Goal: Task Accomplishment & Management: Use online tool/utility

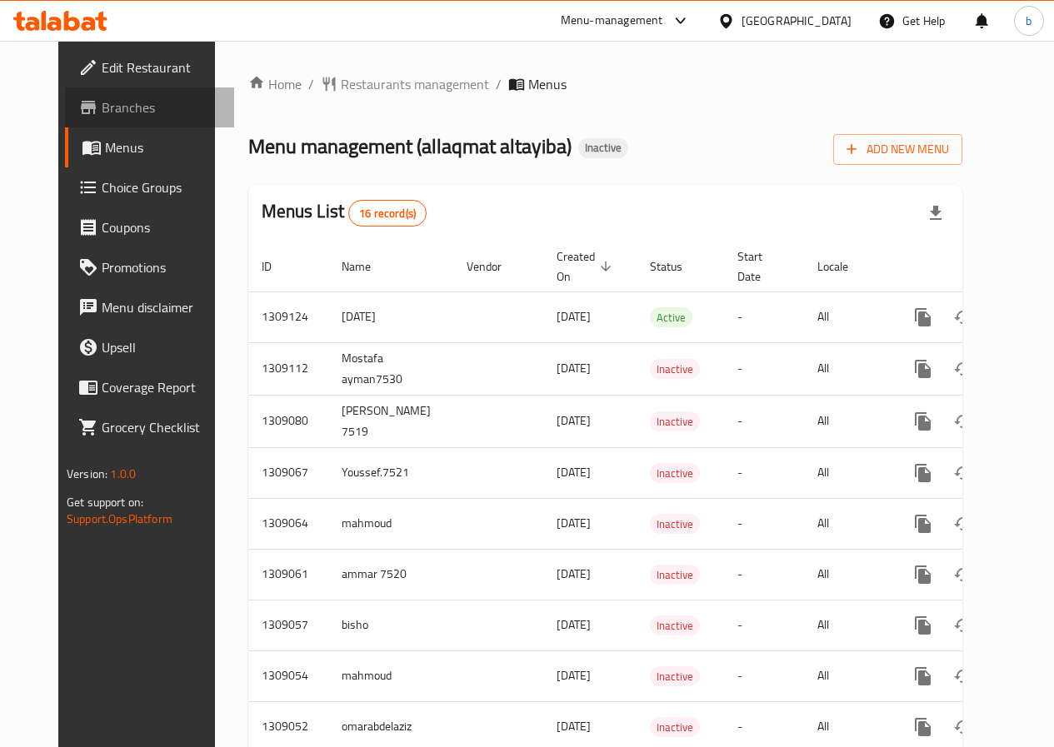
click at [102, 101] on span "Branches" at bounding box center [161, 107] width 119 height 20
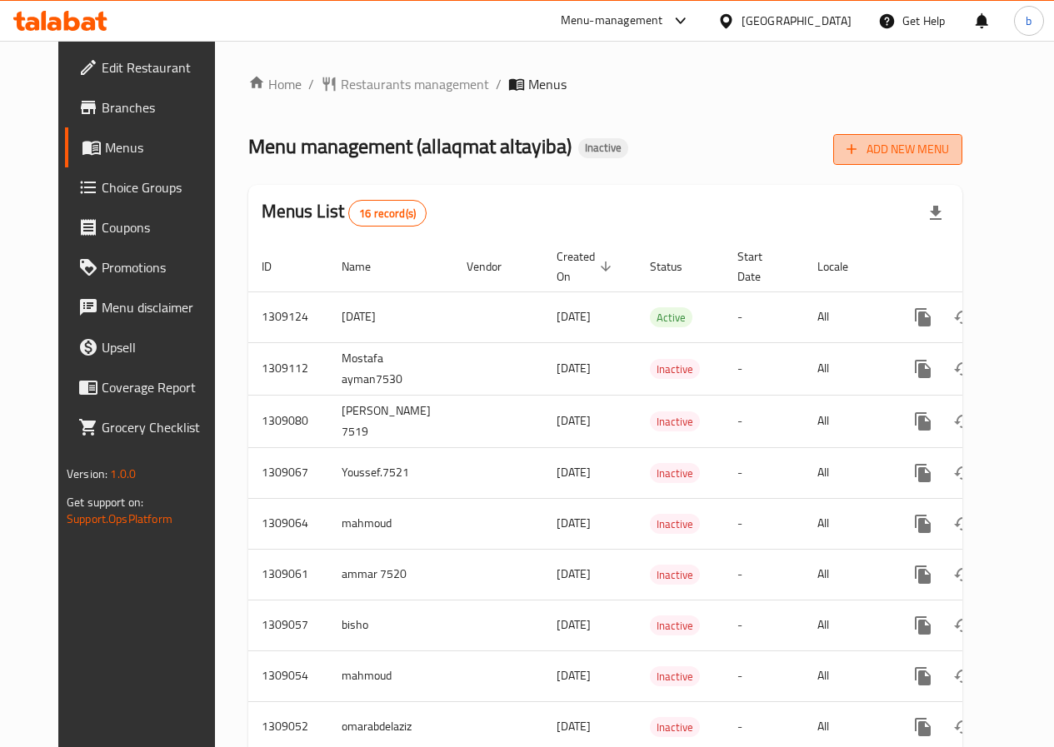
click at [922, 157] on span "Add New Menu" at bounding box center [898, 149] width 102 height 21
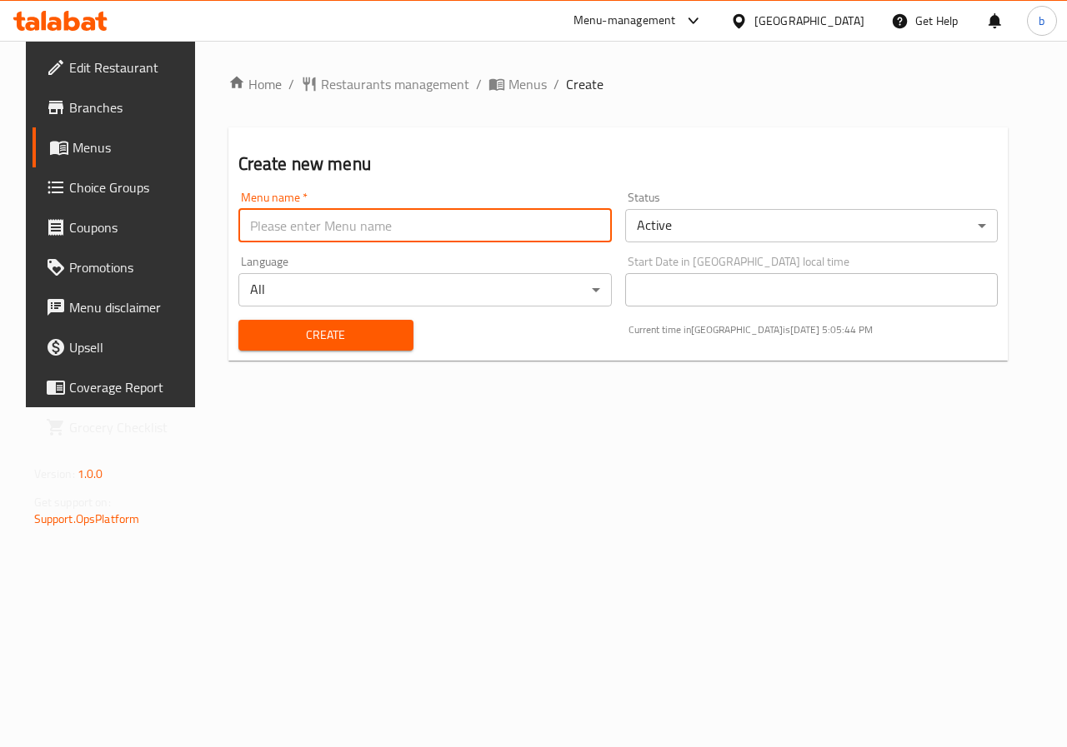
click at [429, 234] on input "text" at bounding box center [424, 225] width 373 height 33
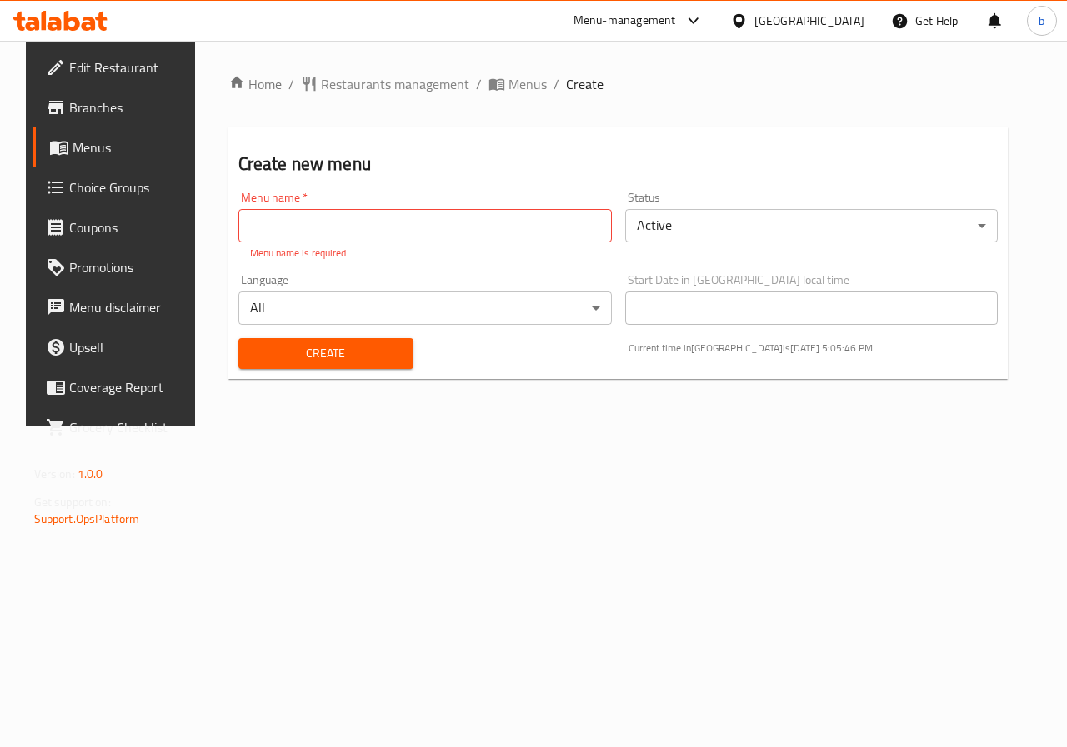
click at [677, 282] on div "Start Date in Egypt local time Start Date in Egypt local time" at bounding box center [811, 299] width 373 height 51
click at [86, 115] on span "Branches" at bounding box center [130, 107] width 122 height 20
